Goal: Navigation & Orientation: Understand site structure

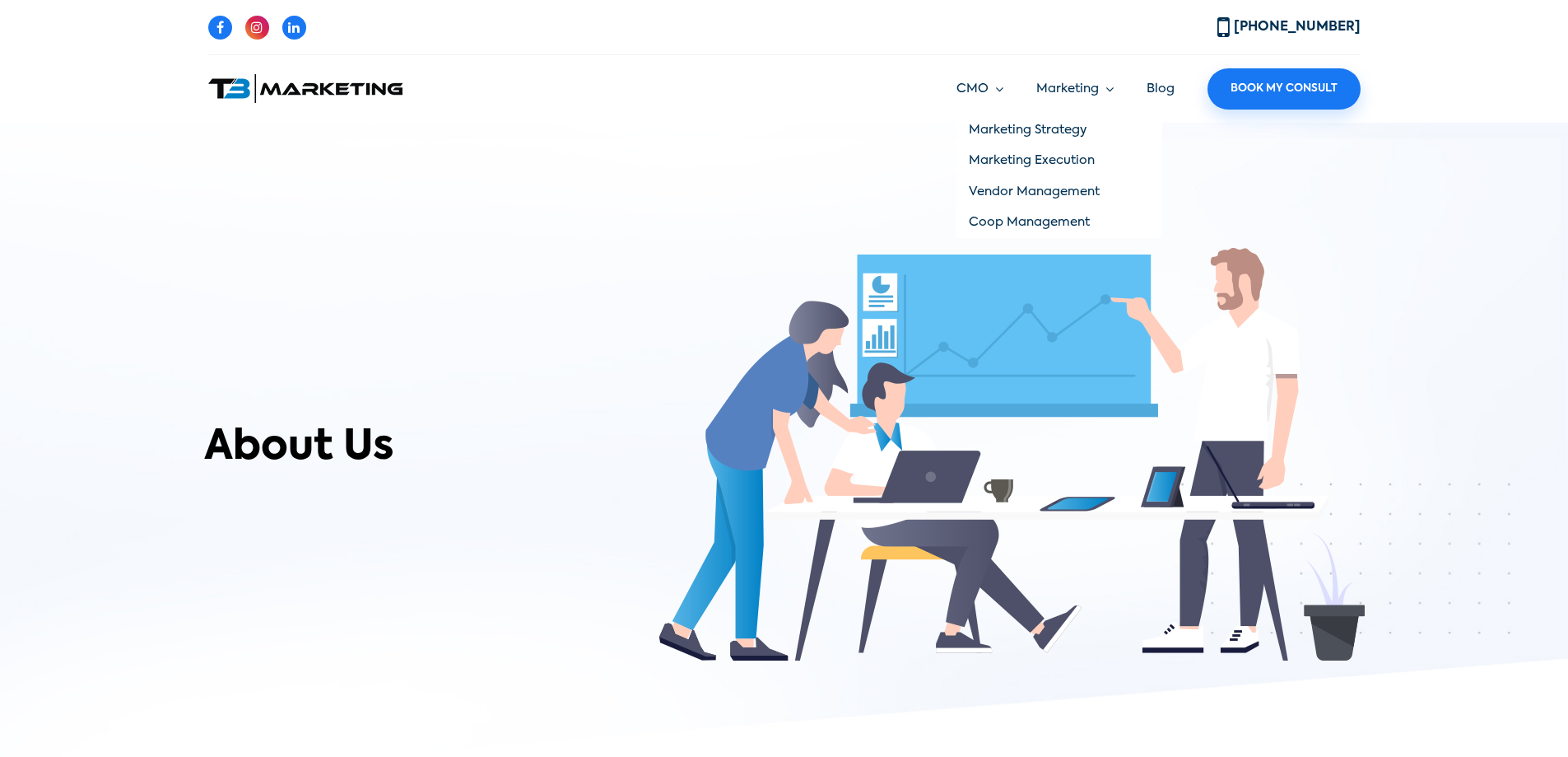
click at [1001, 132] on link "Marketing Strategy" at bounding box center [1059, 130] width 206 height 31
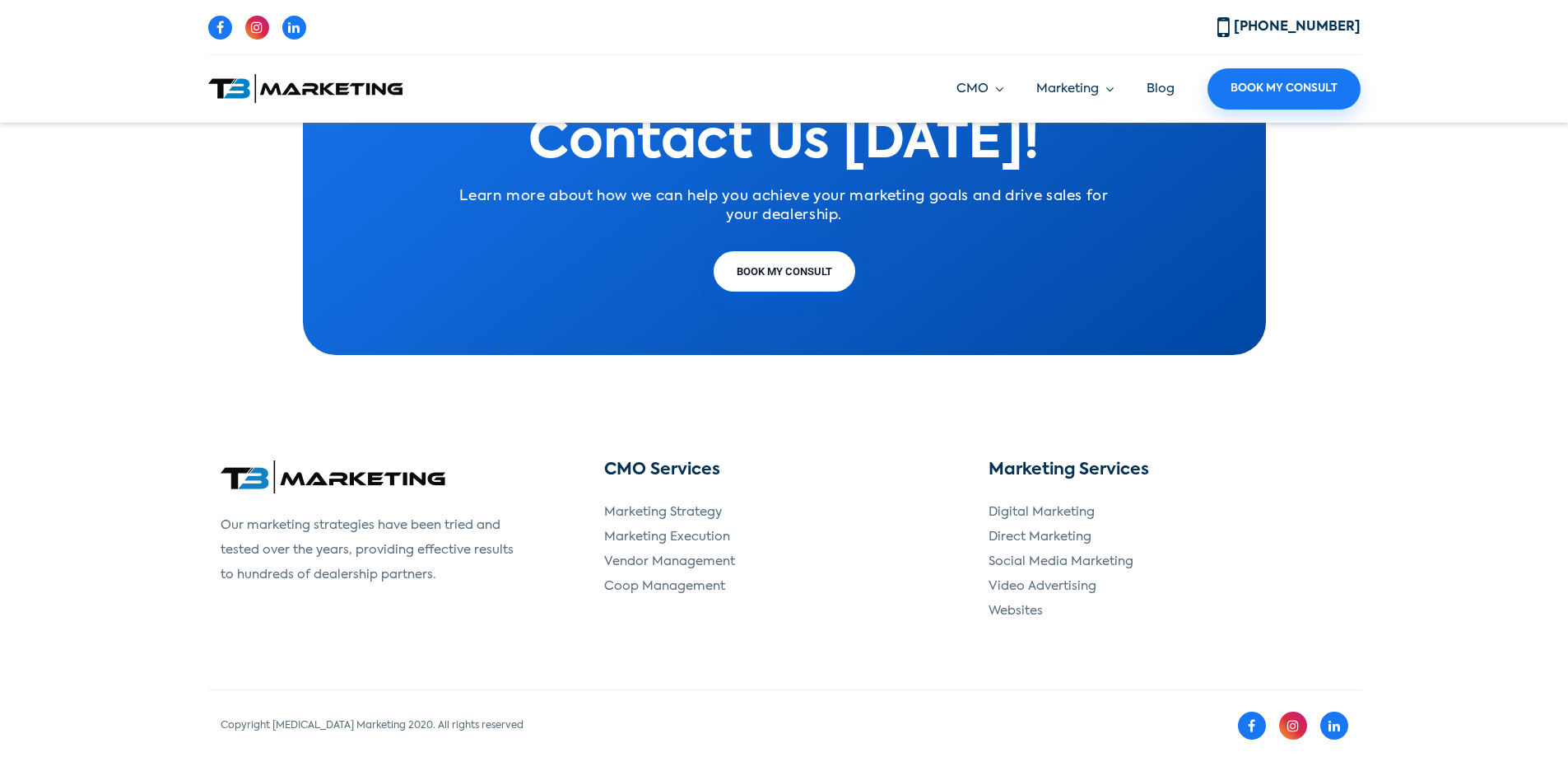
scroll to position [3224, 0]
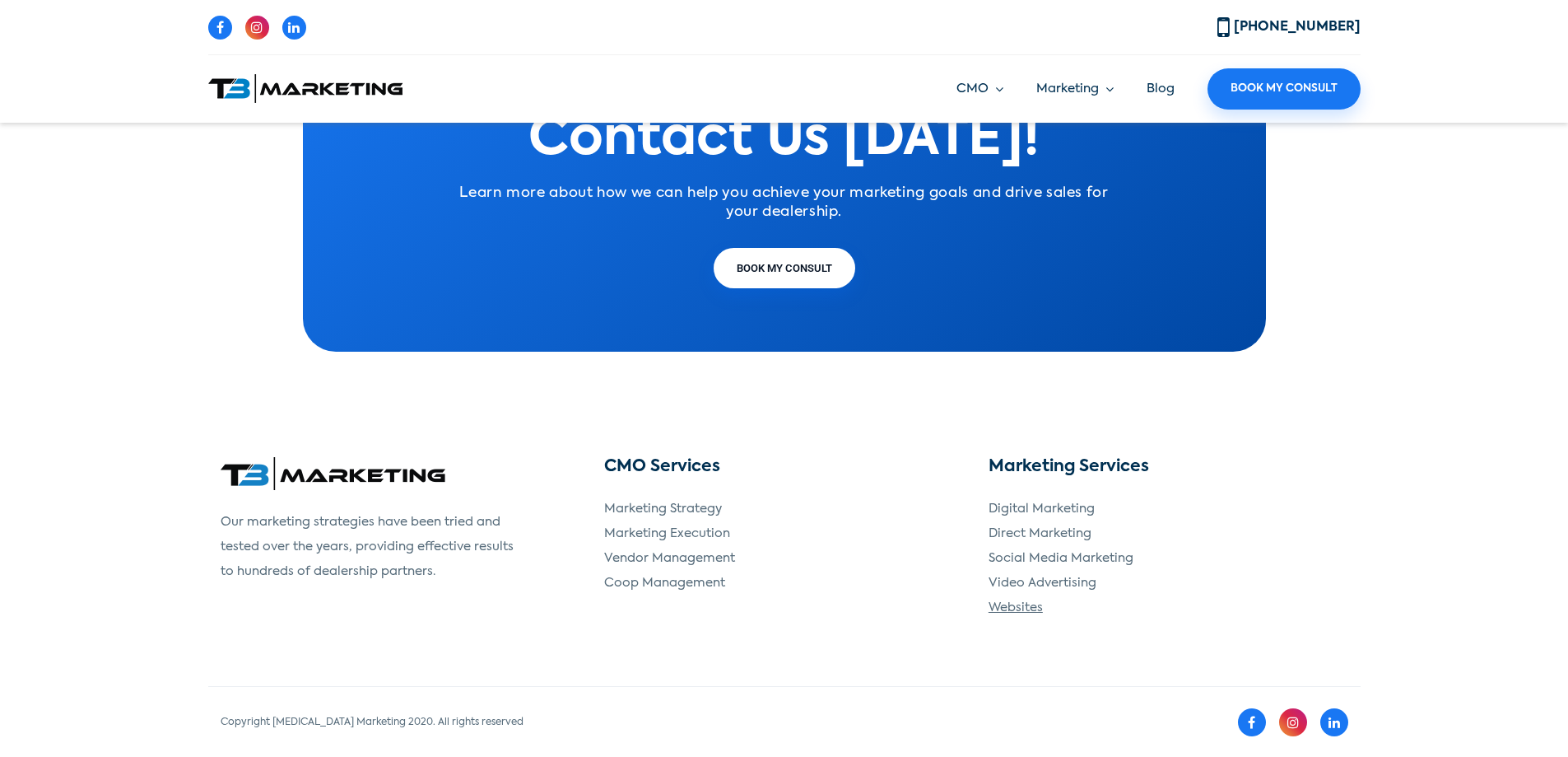
click at [1011, 610] on link "Websites" at bounding box center [1016, 607] width 54 height 13
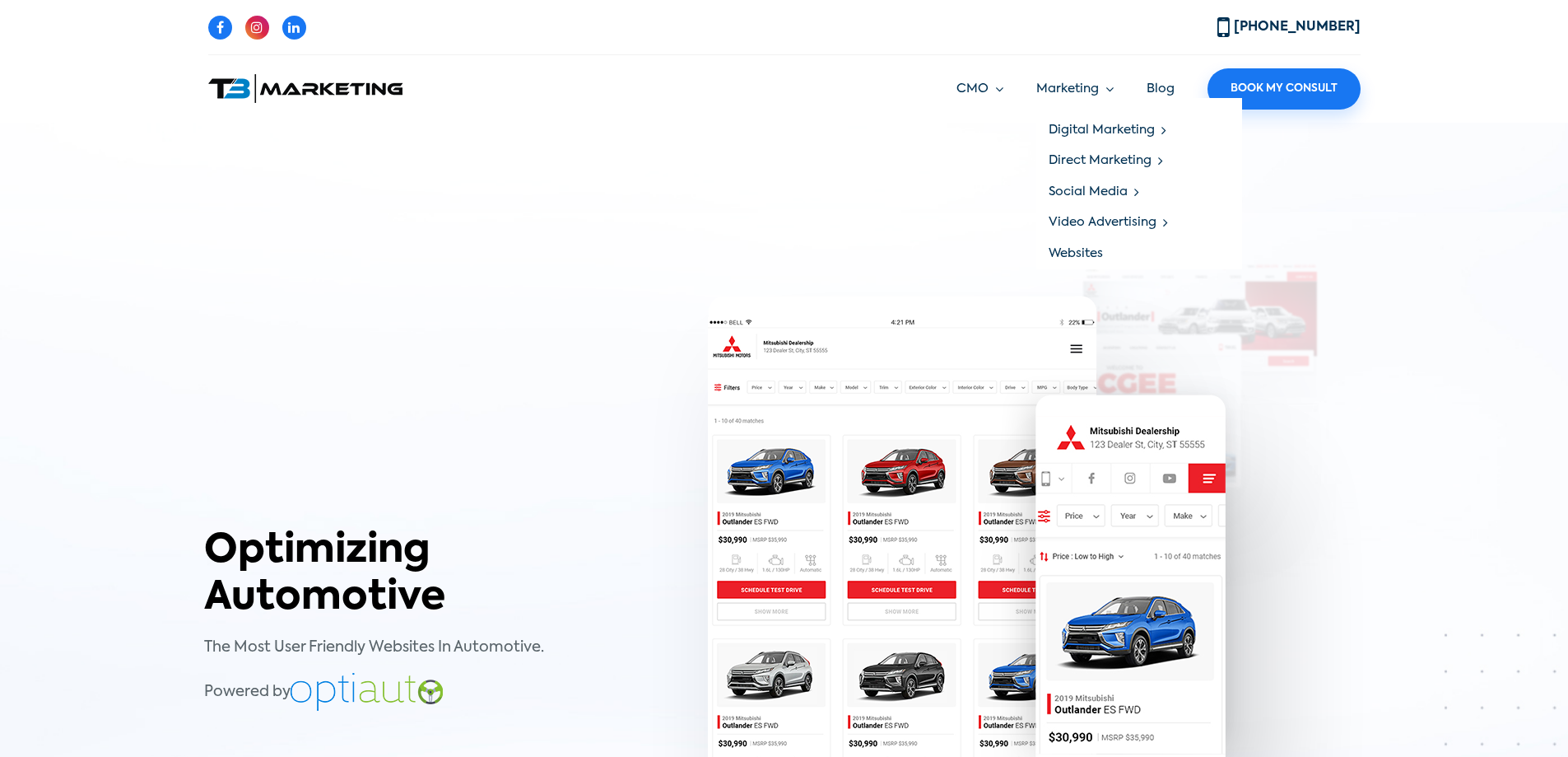
click at [1085, 84] on link "Marketing" at bounding box center [1074, 89] width 77 height 19
click at [1091, 186] on link "Social Media" at bounding box center [1139, 191] width 206 height 31
click at [1287, 184] on link "Social Up" at bounding box center [1345, 192] width 204 height 31
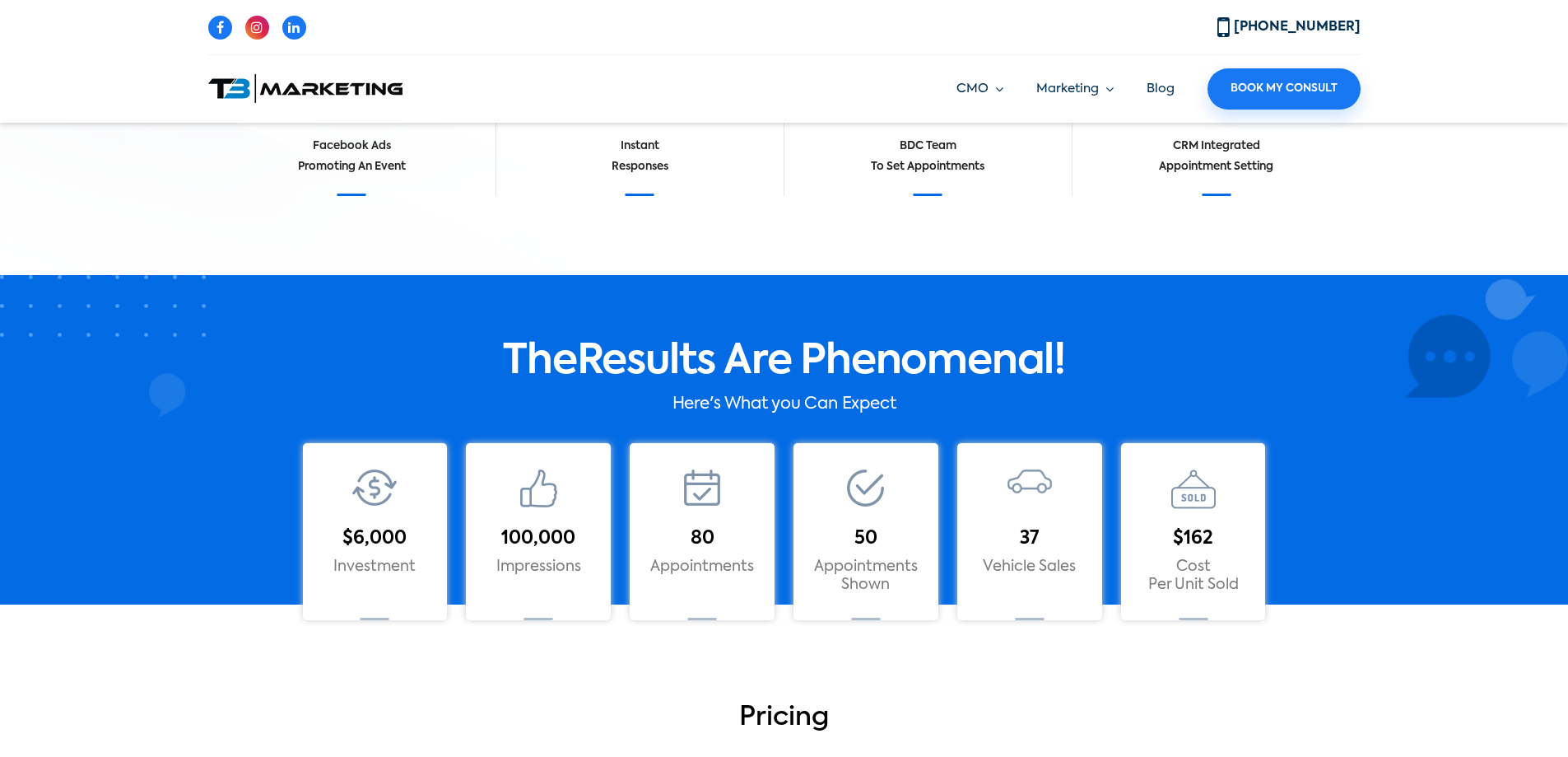
scroll to position [906, 0]
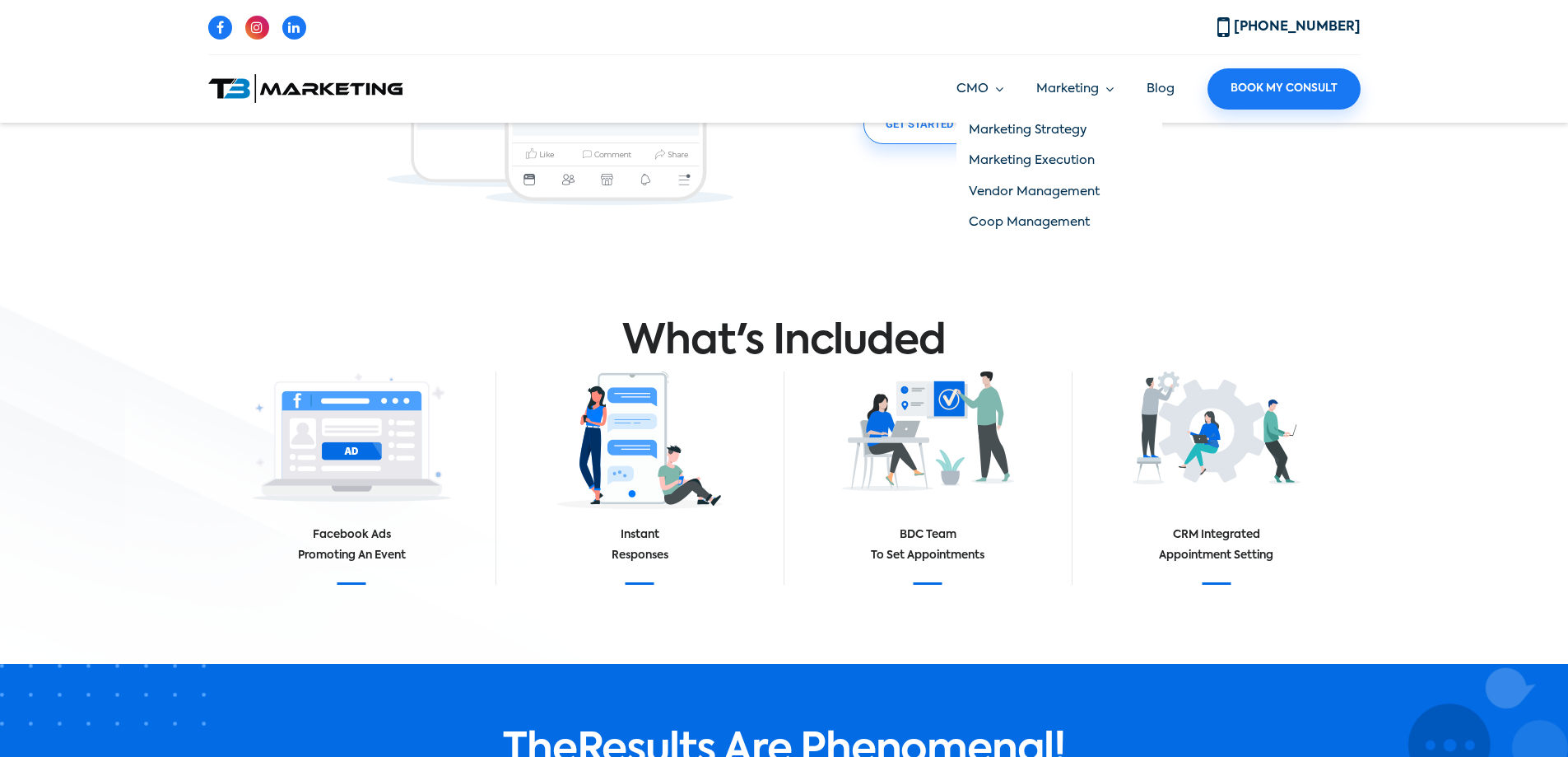
click at [1001, 93] on link "CMO" at bounding box center [979, 89] width 47 height 19
click at [1150, 94] on li "Blog" at bounding box center [1160, 89] width 28 height 19
click at [1156, 90] on link "Blog" at bounding box center [1160, 88] width 28 height 13
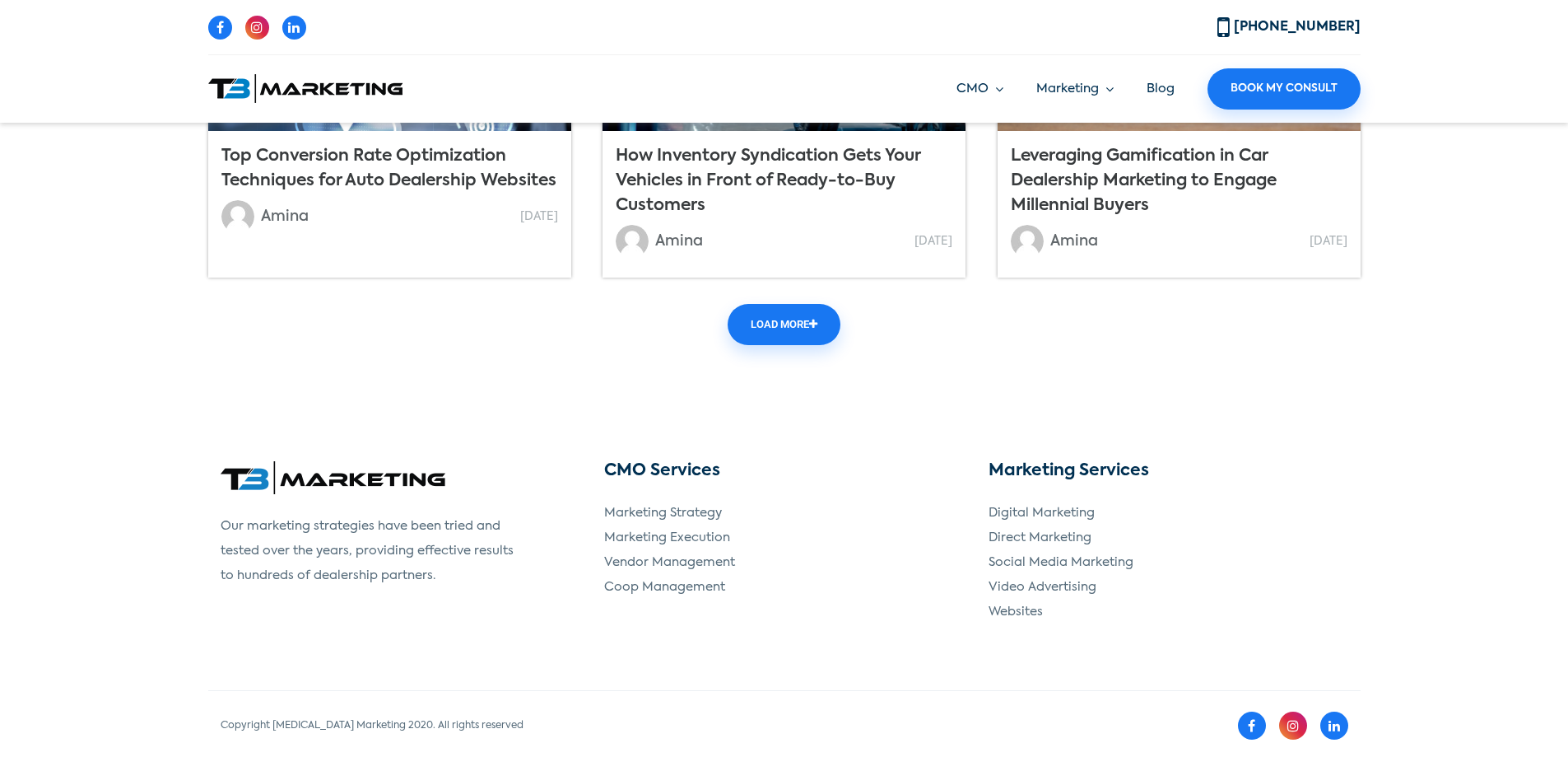
scroll to position [1624, 0]
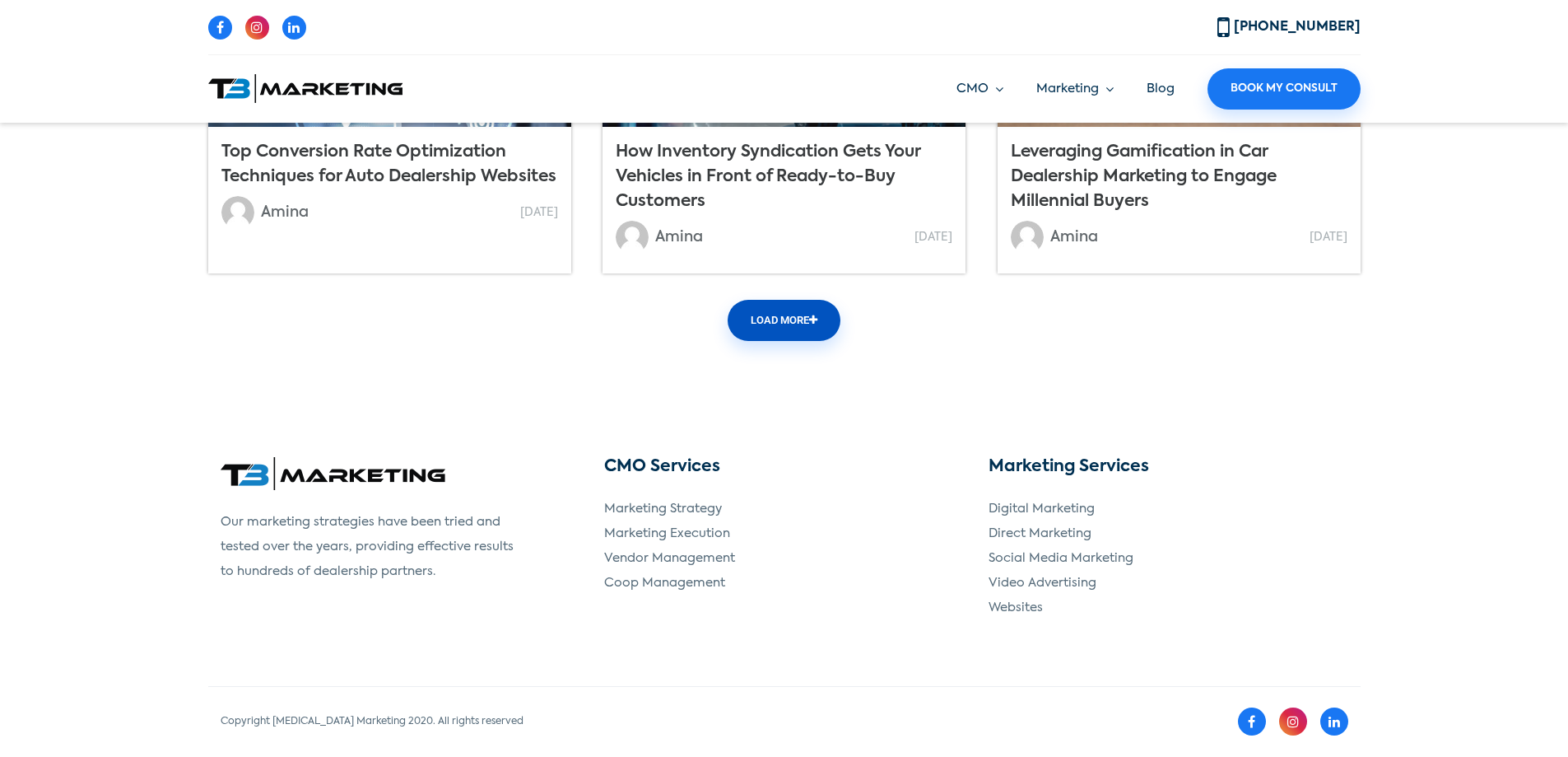
click at [770, 323] on link "Load More" at bounding box center [784, 320] width 113 height 41
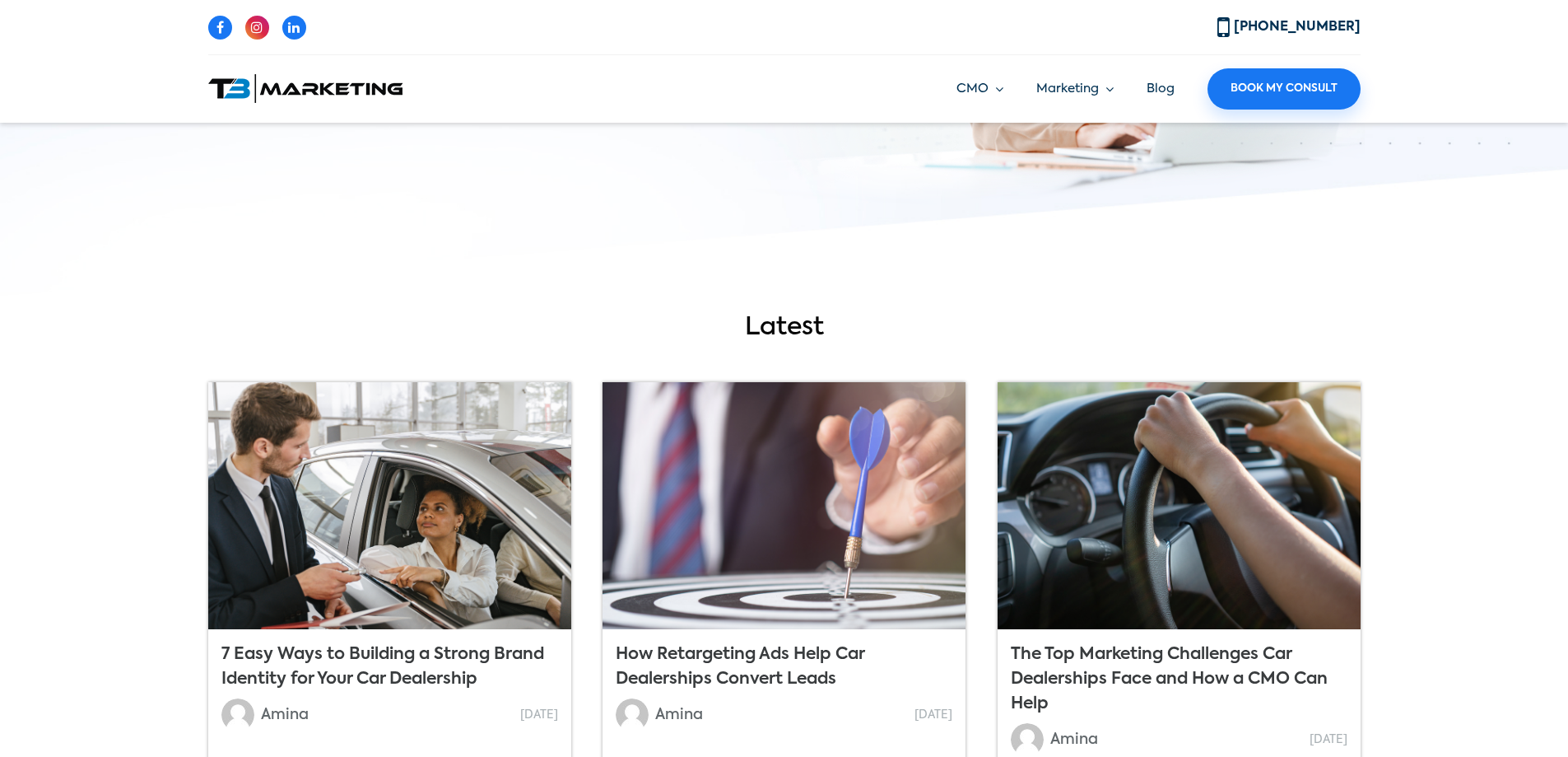
scroll to position [0, 0]
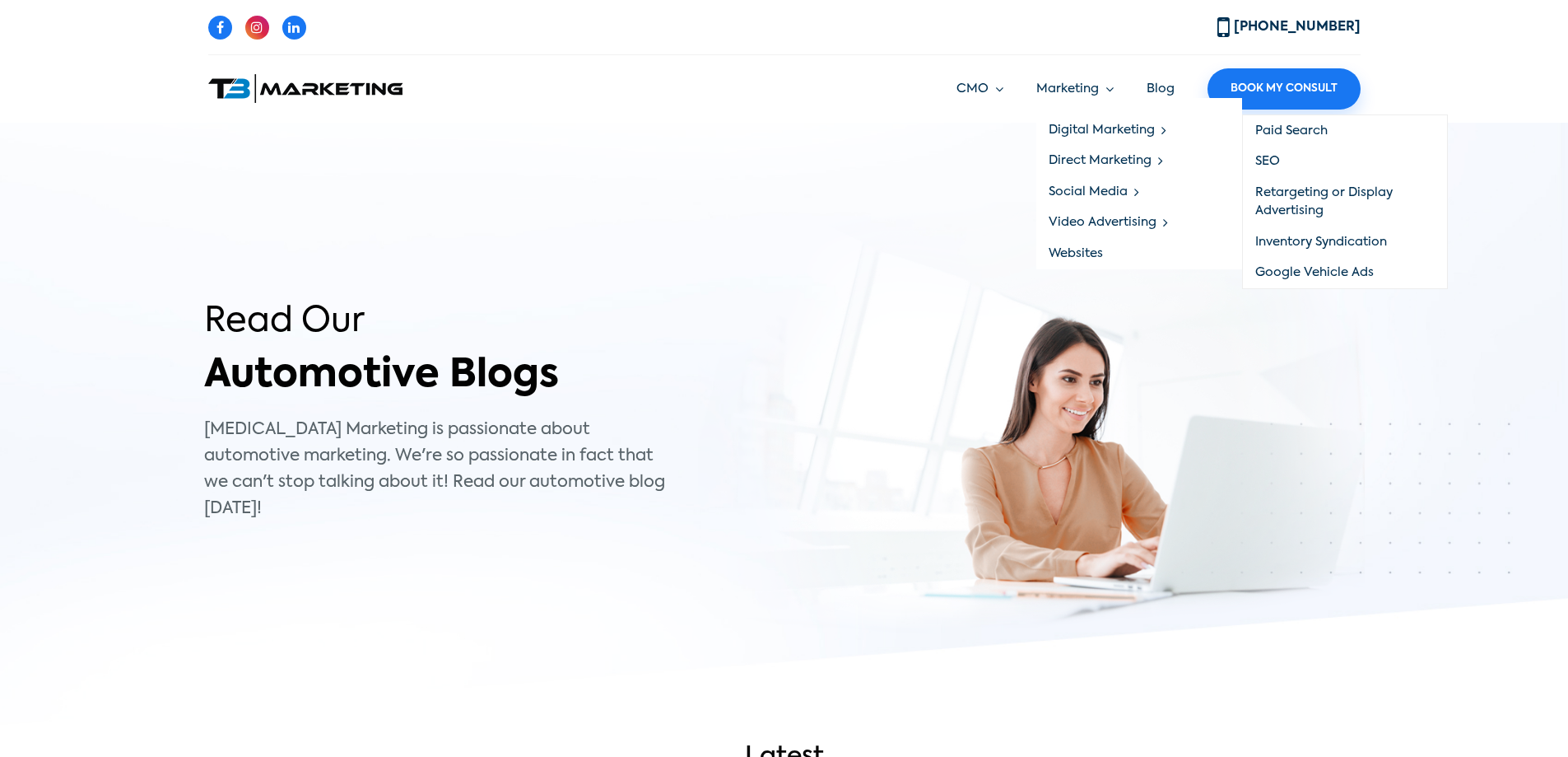
click at [1268, 126] on link "Paid Search" at bounding box center [1345, 131] width 204 height 31
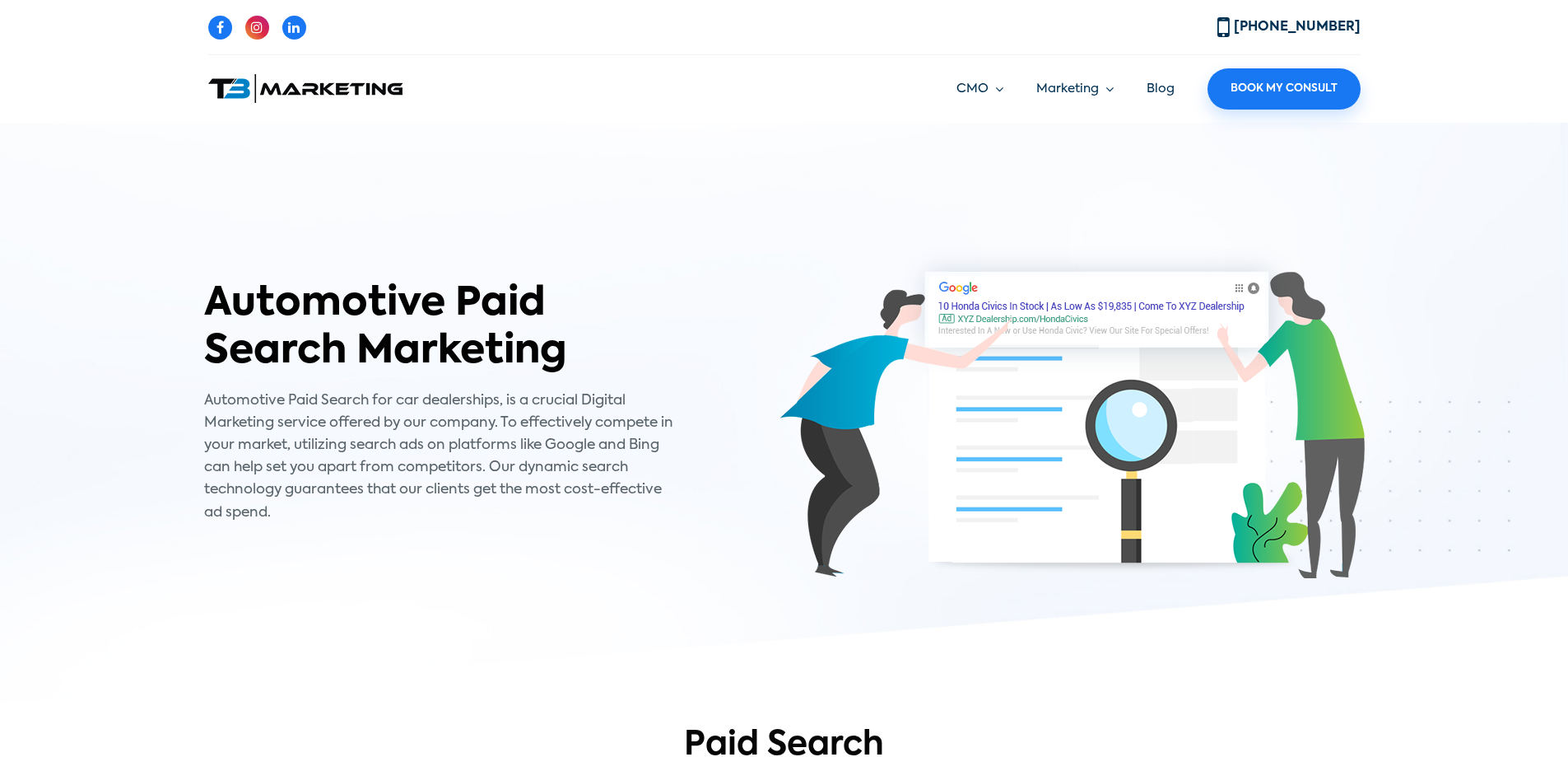
click at [1077, 103] on ul "CMO Marketing Strategy Marketing Execution Vendor Management Coop Management Ma…" at bounding box center [1142, 88] width 437 height 41
click at [1076, 93] on link "Marketing" at bounding box center [1074, 89] width 77 height 19
click at [994, 127] on link "Marketing Strategy" at bounding box center [1059, 130] width 206 height 31
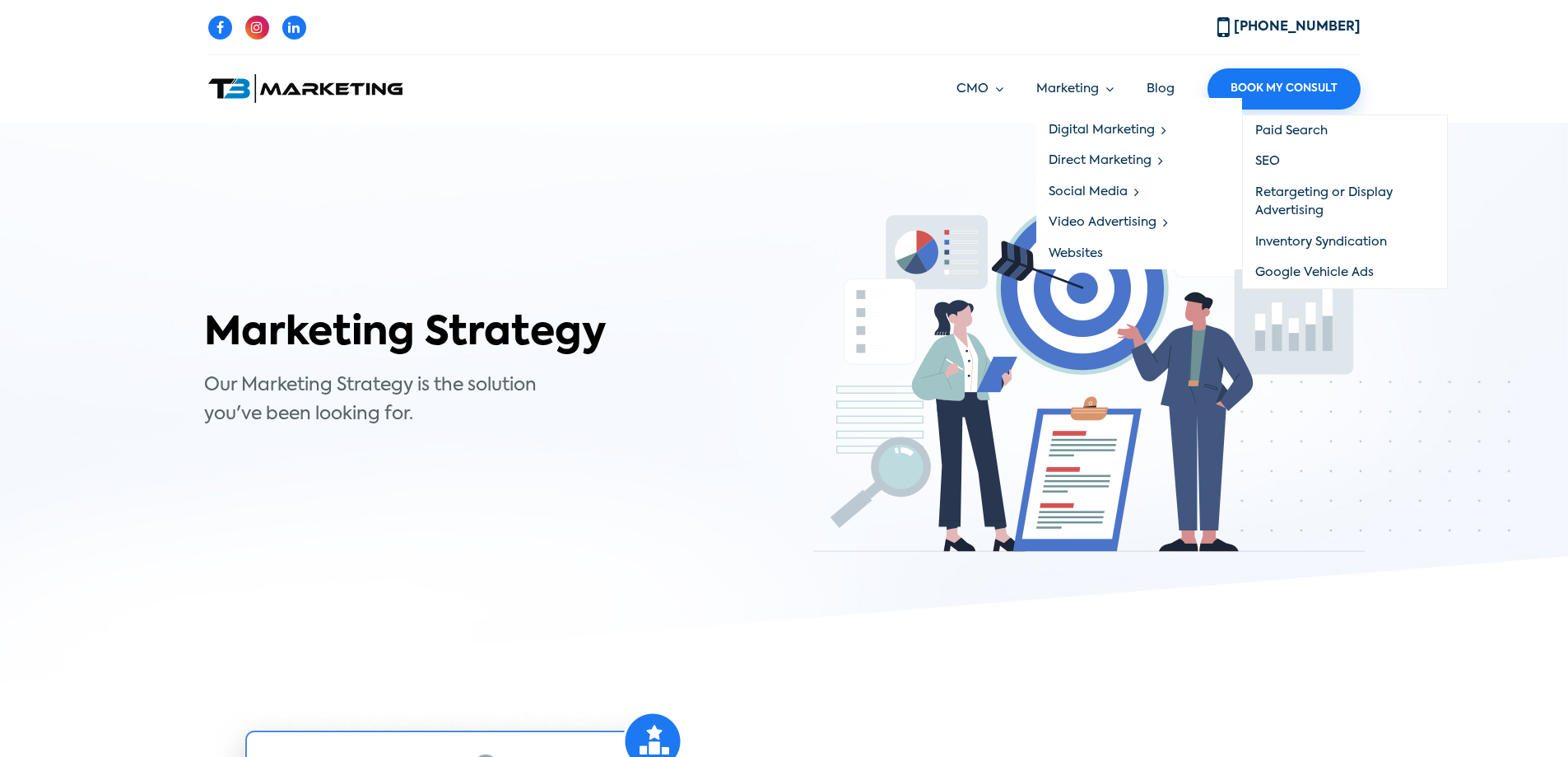
click at [1262, 121] on link "Paid Search" at bounding box center [1345, 131] width 204 height 31
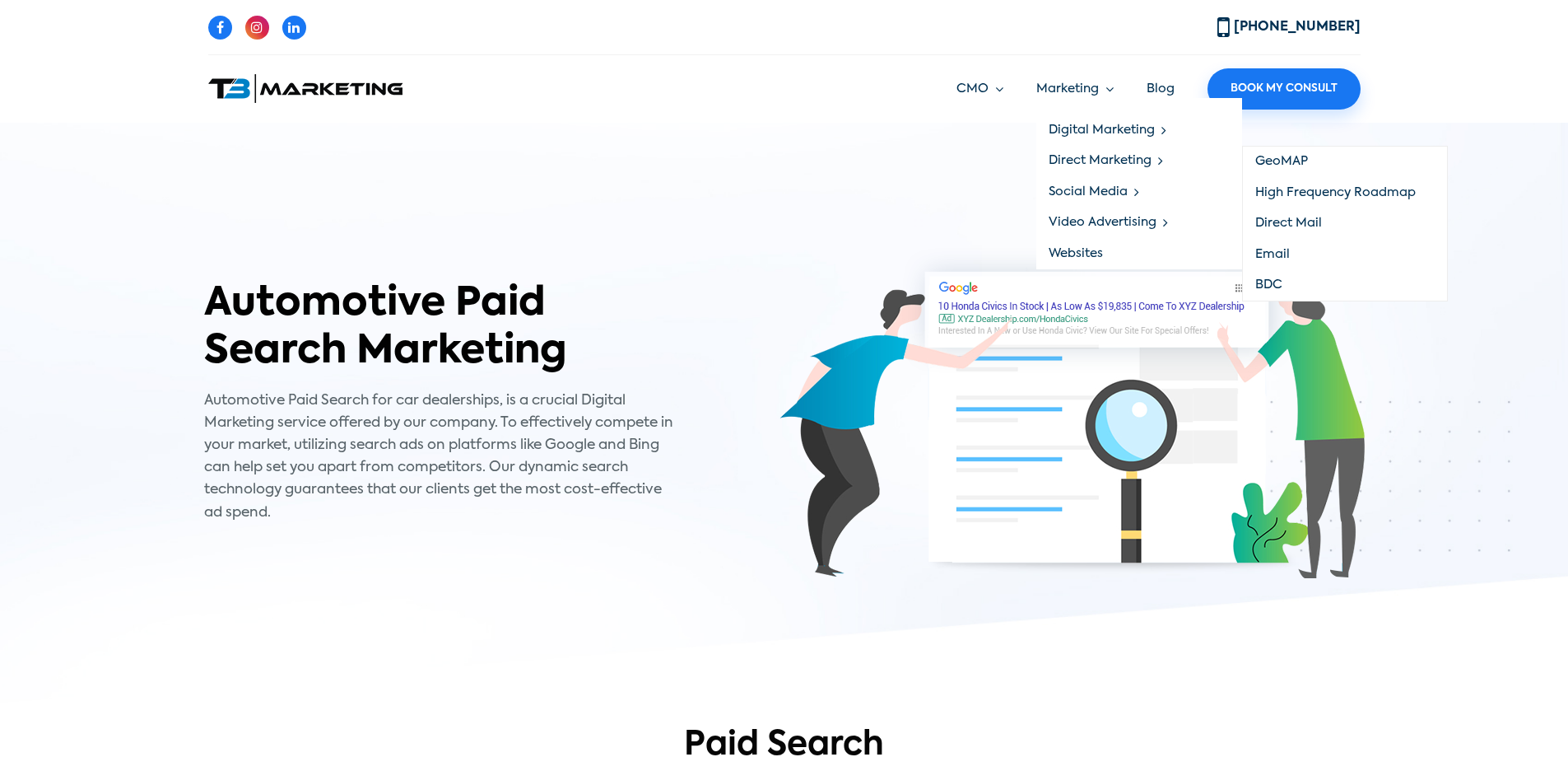
click at [1088, 160] on link "Direct Marketing" at bounding box center [1139, 161] width 206 height 31
click at [1261, 164] on link "GeoMAP" at bounding box center [1345, 162] width 204 height 31
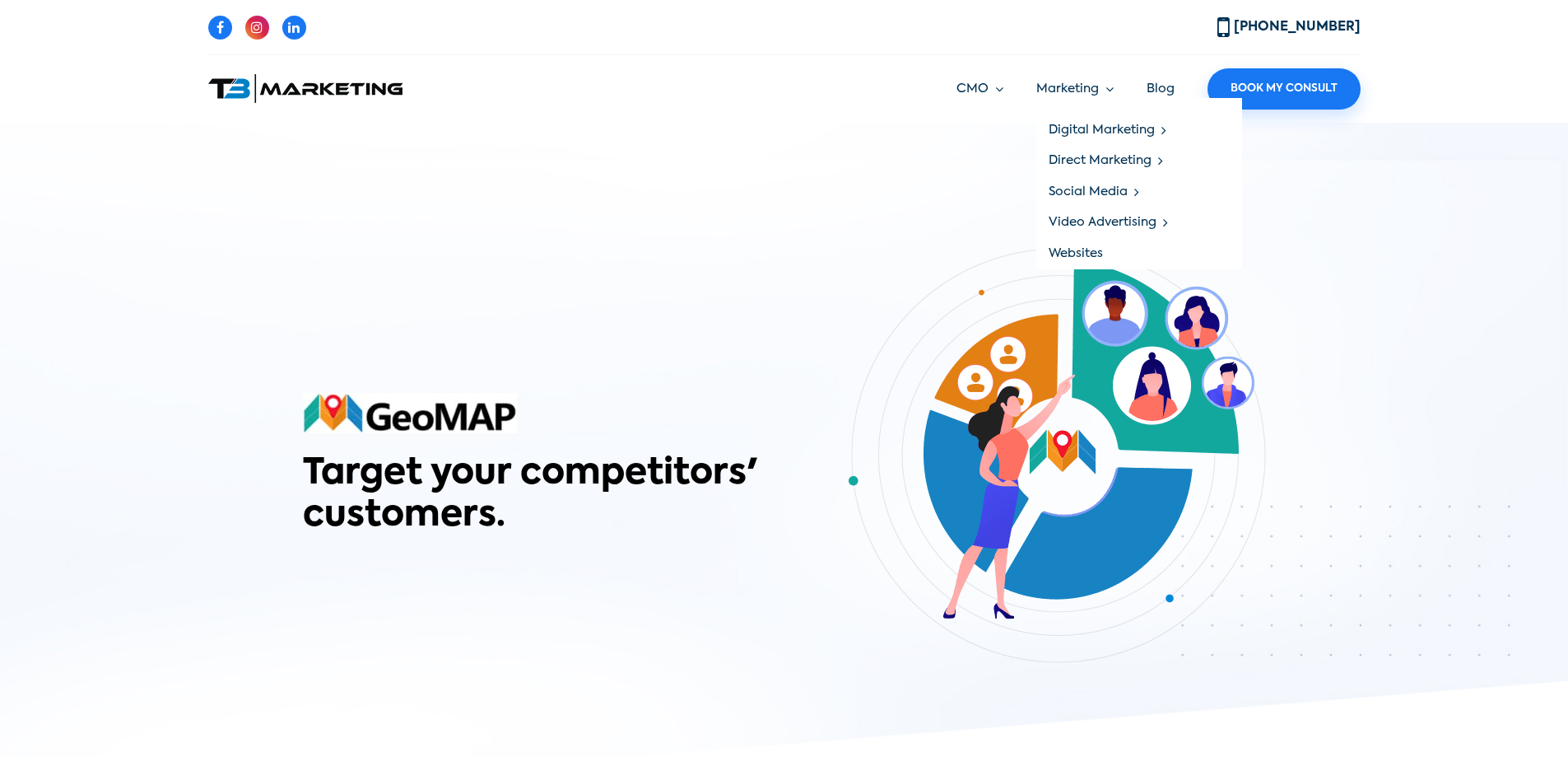
click at [1090, 91] on link "Marketing" at bounding box center [1074, 89] width 77 height 19
click at [1072, 253] on link "Websites" at bounding box center [1139, 253] width 206 height 31
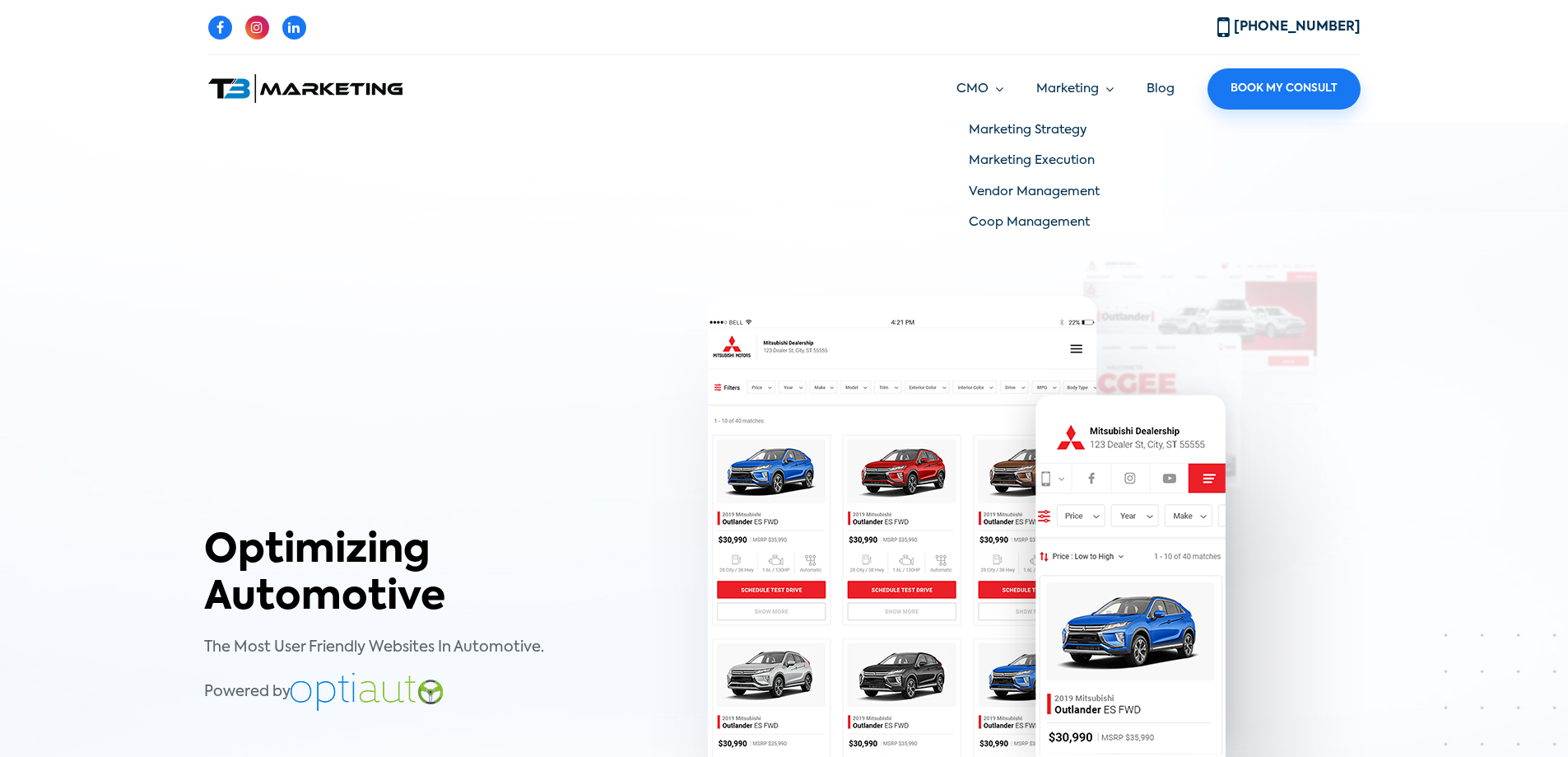
click at [964, 80] on link "CMO" at bounding box center [979, 89] width 47 height 19
click at [993, 159] on link "Marketing Execution" at bounding box center [1059, 161] width 206 height 31
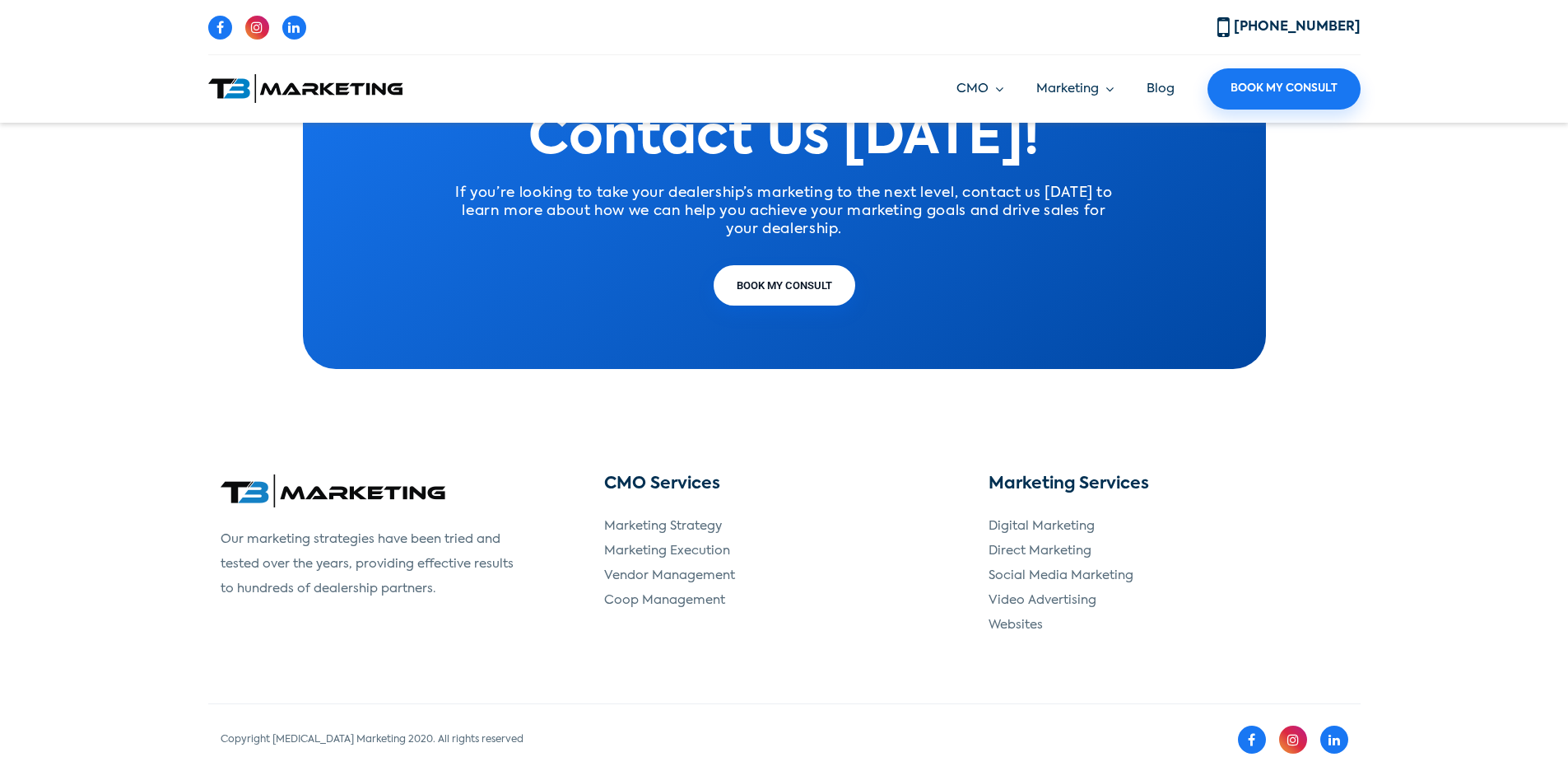
scroll to position [2768, 0]
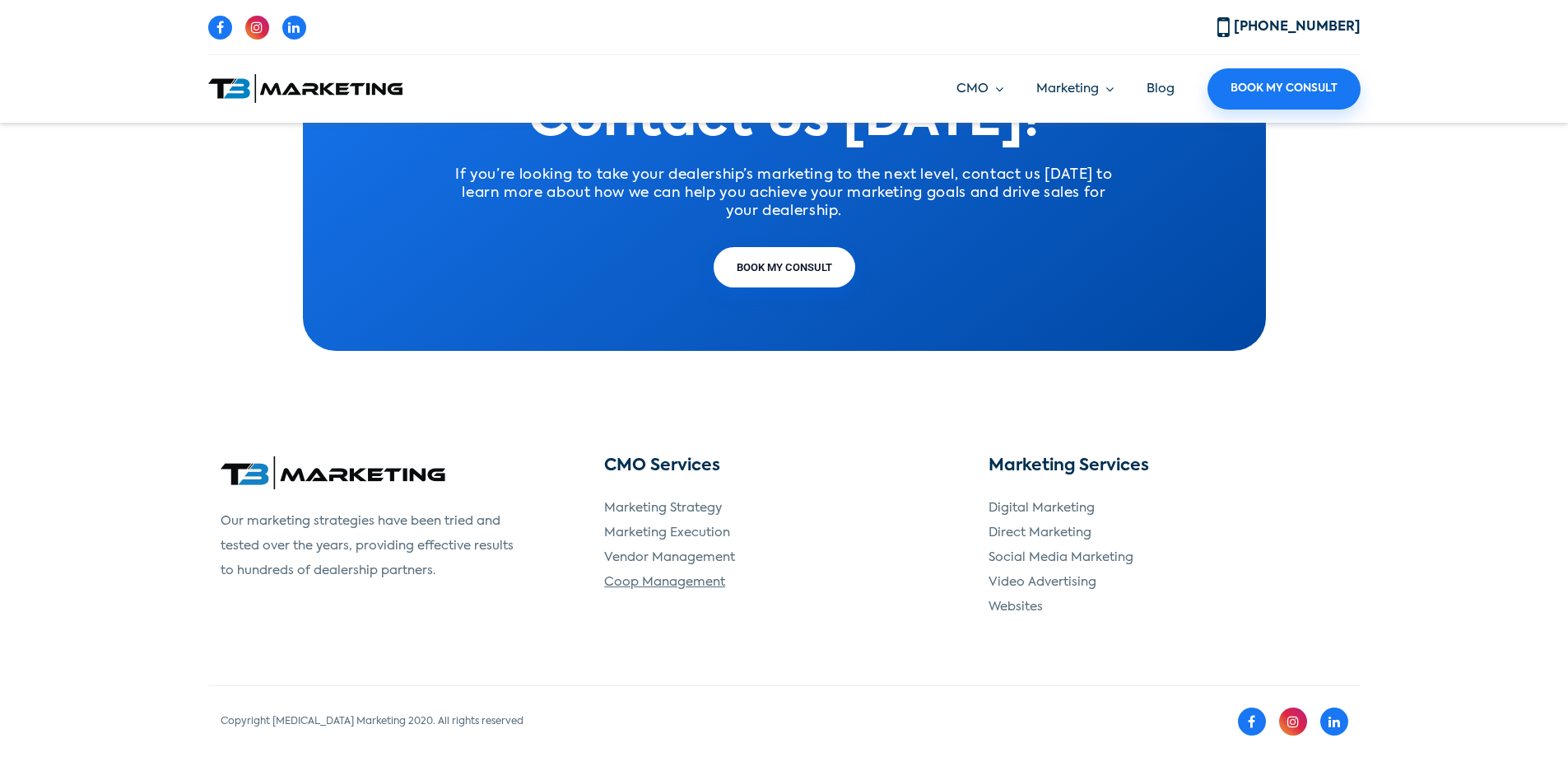
click at [663, 583] on link "Coop Management" at bounding box center [664, 581] width 121 height 13
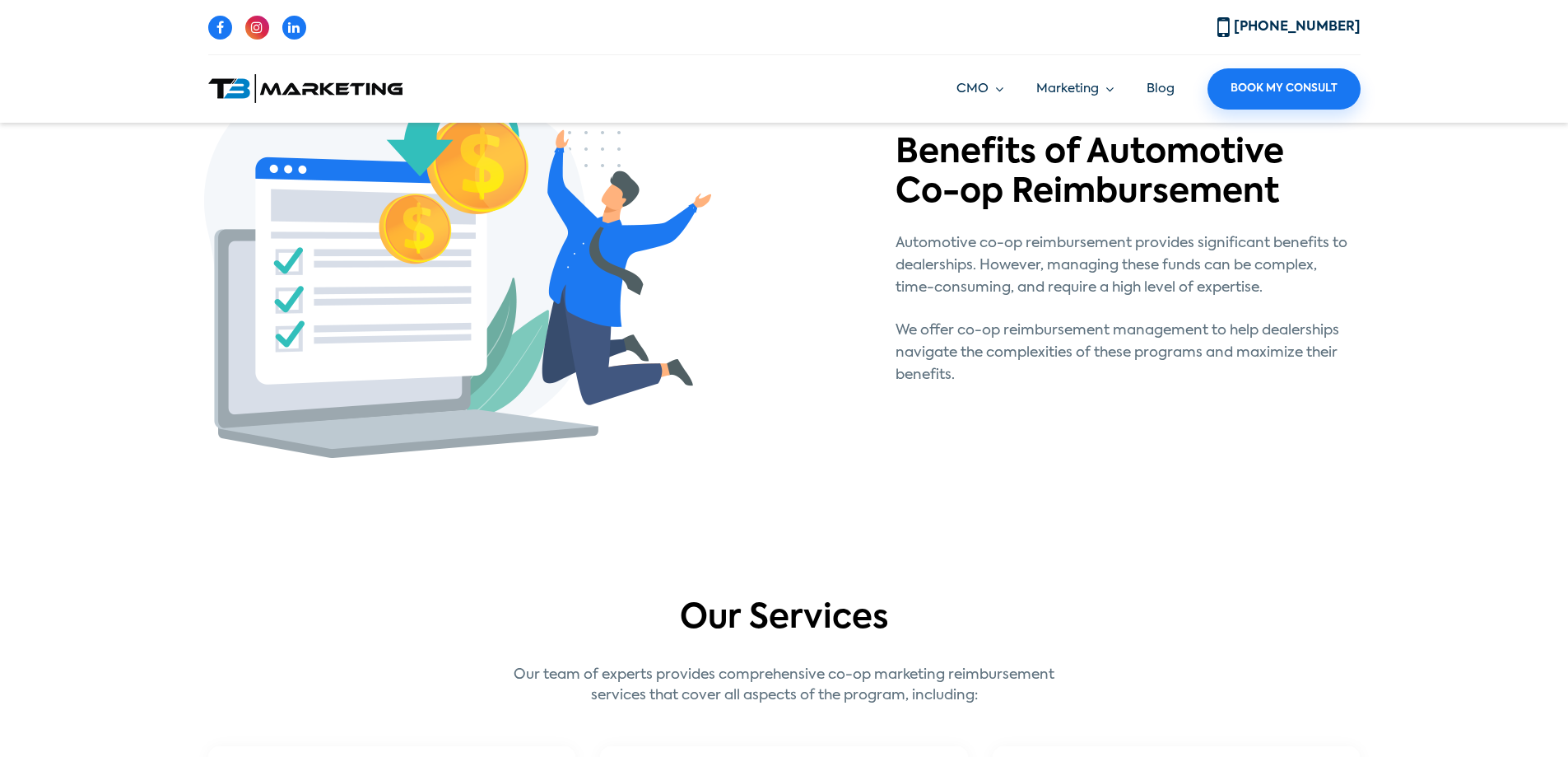
scroll to position [412, 0]
